Goal: Use online tool/utility

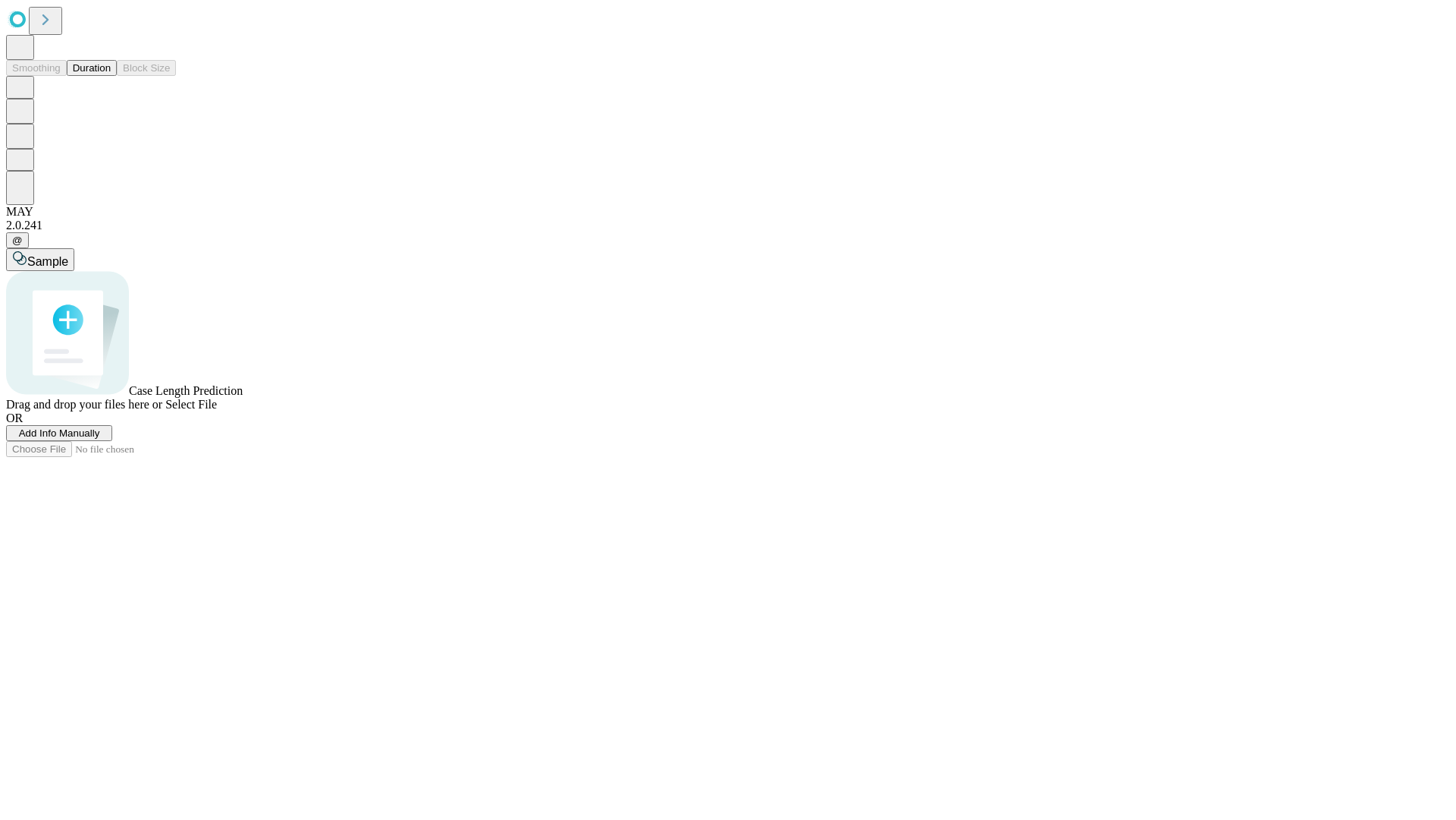
click at [111, 76] on button "Duration" at bounding box center [92, 68] width 50 height 16
click at [217, 410] on span "Select File" at bounding box center [190, 404] width 51 height 13
